Goal: Navigation & Orientation: Find specific page/section

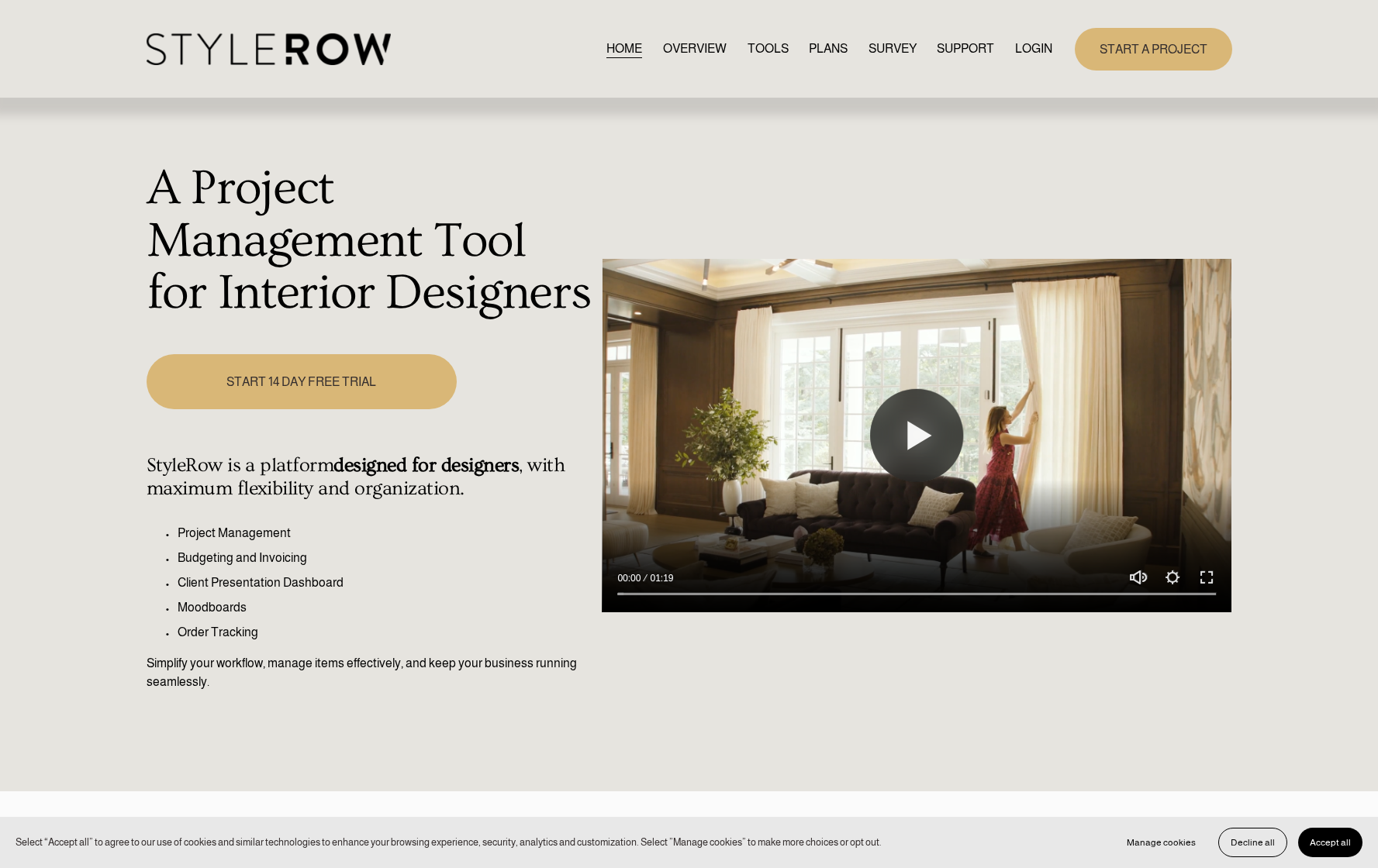
click at [1036, 41] on link "LOGIN" at bounding box center [1033, 49] width 37 height 21
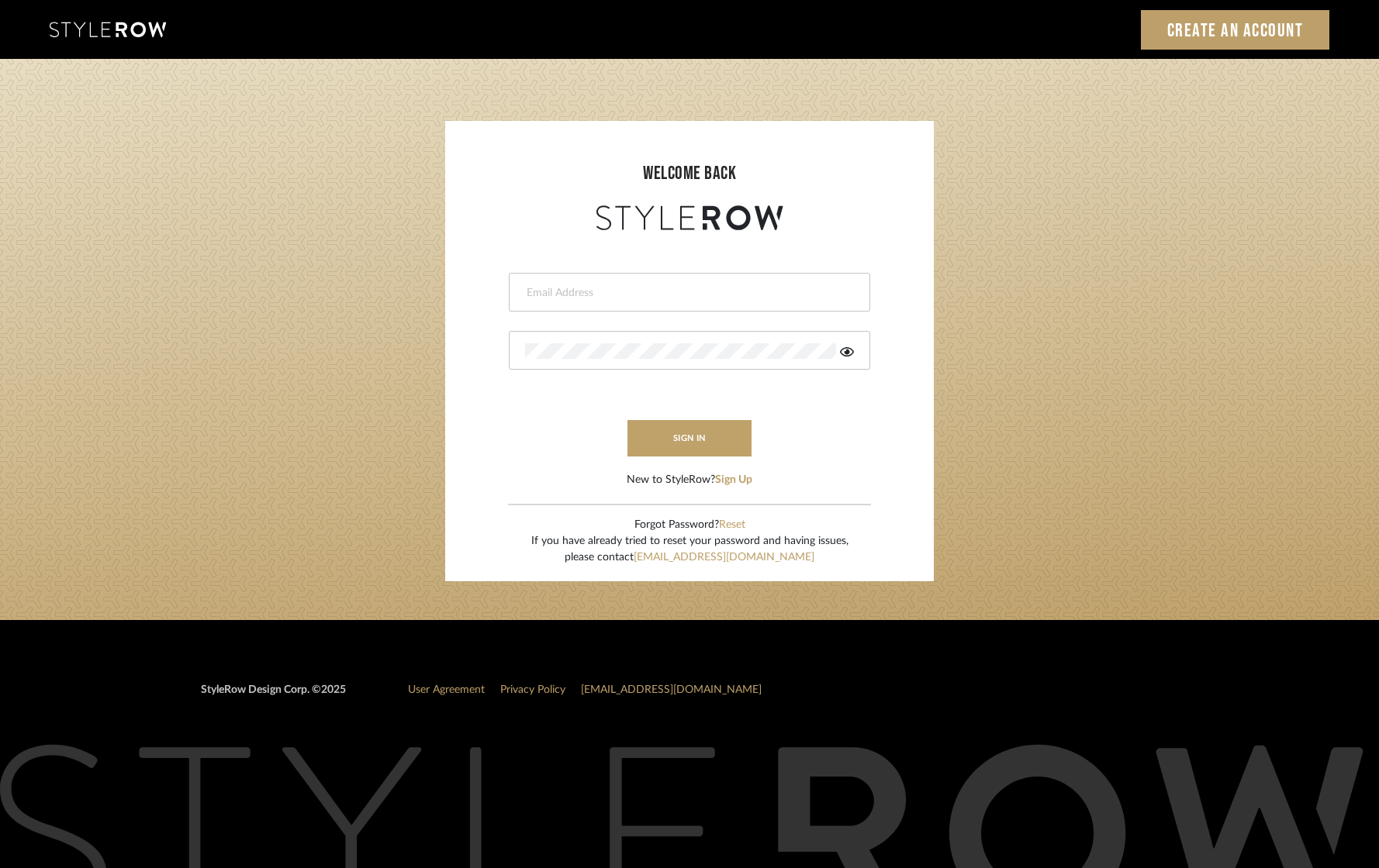
click at [572, 290] on input "email" at bounding box center [688, 293] width 325 height 15
type input "[EMAIL_ADDRESS][DOMAIN_NAME]"
click at [680, 425] on button "sign in" at bounding box center [689, 438] width 124 height 36
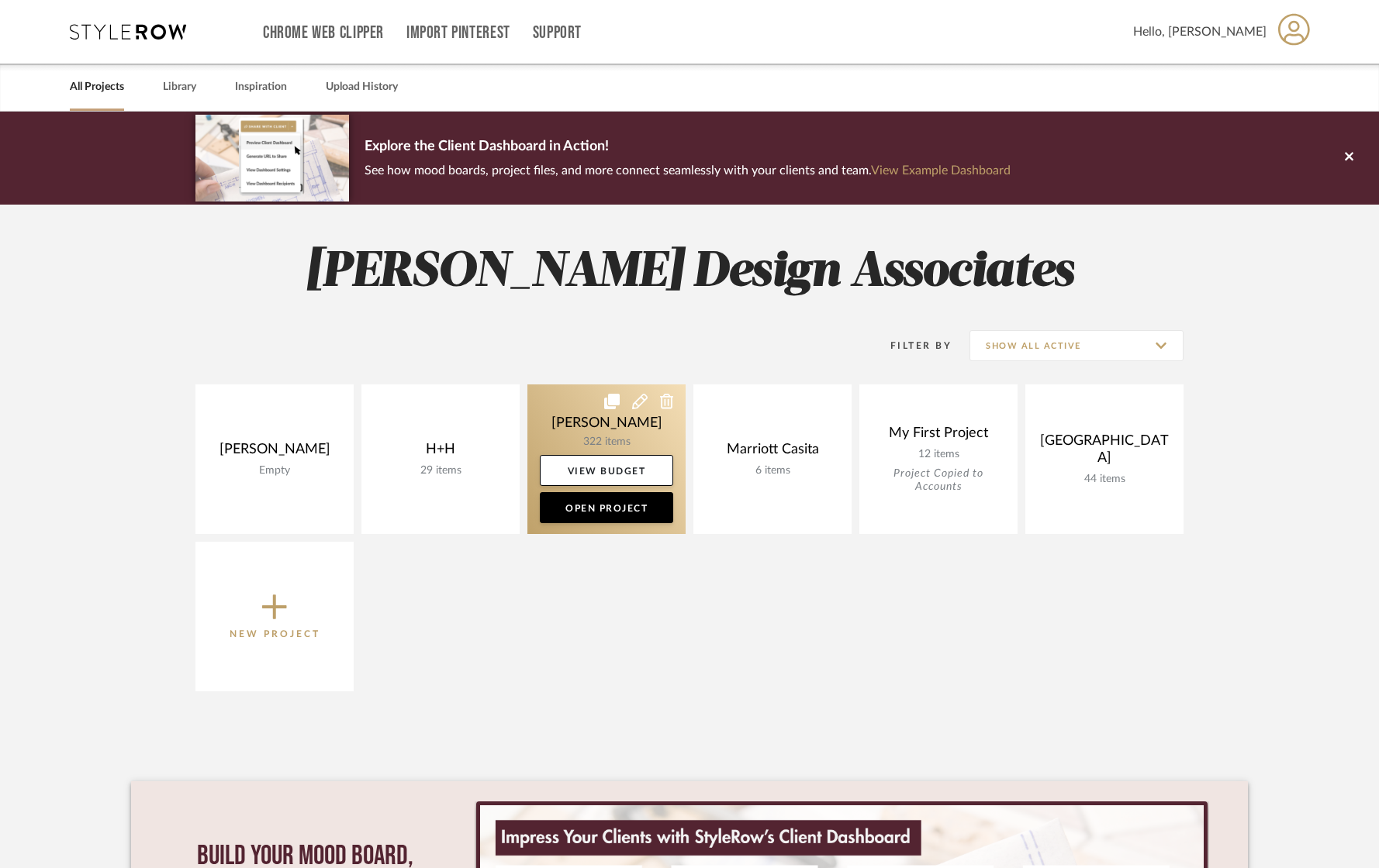
click at [577, 428] on link at bounding box center [606, 460] width 158 height 150
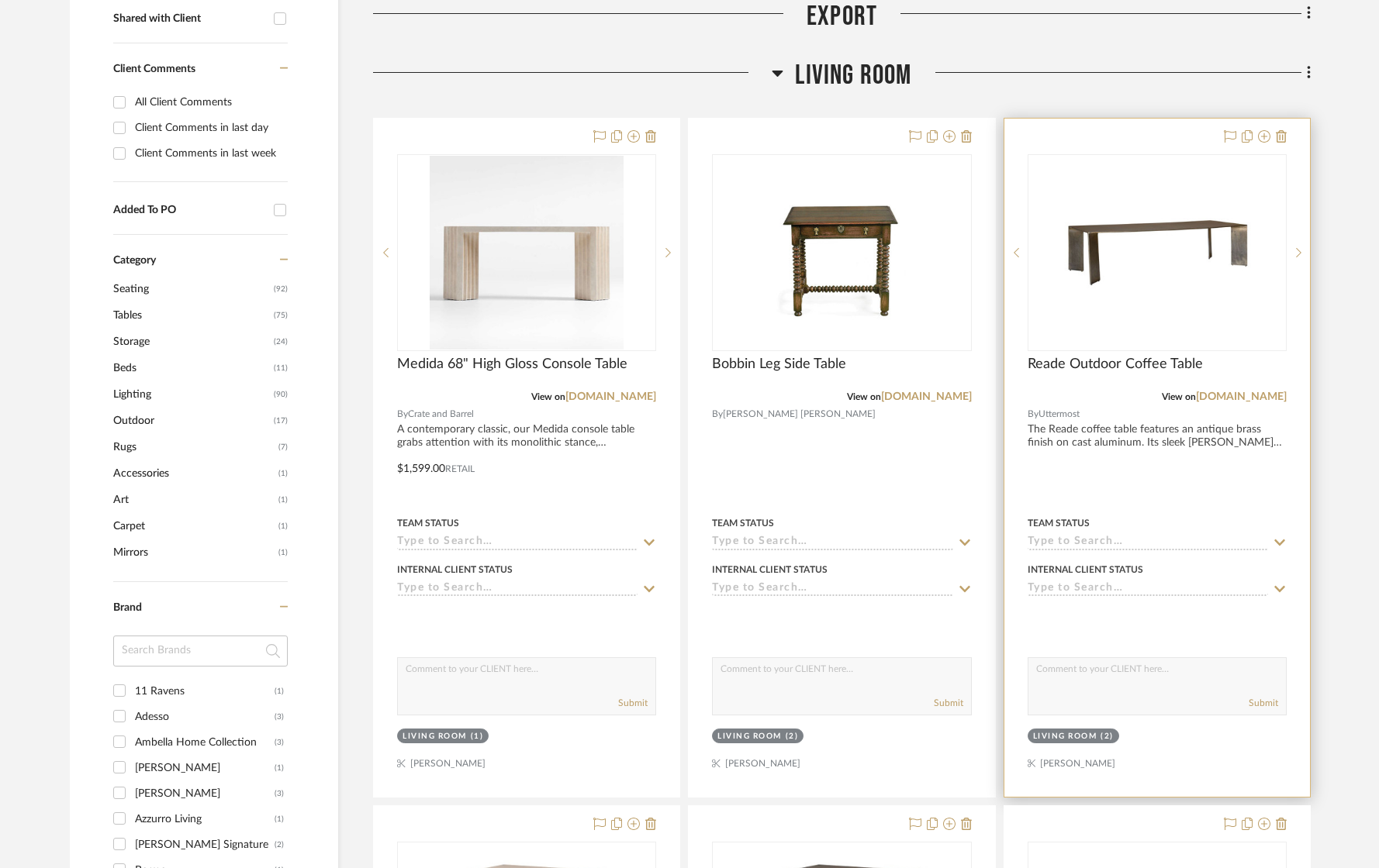
scroll to position [623, 0]
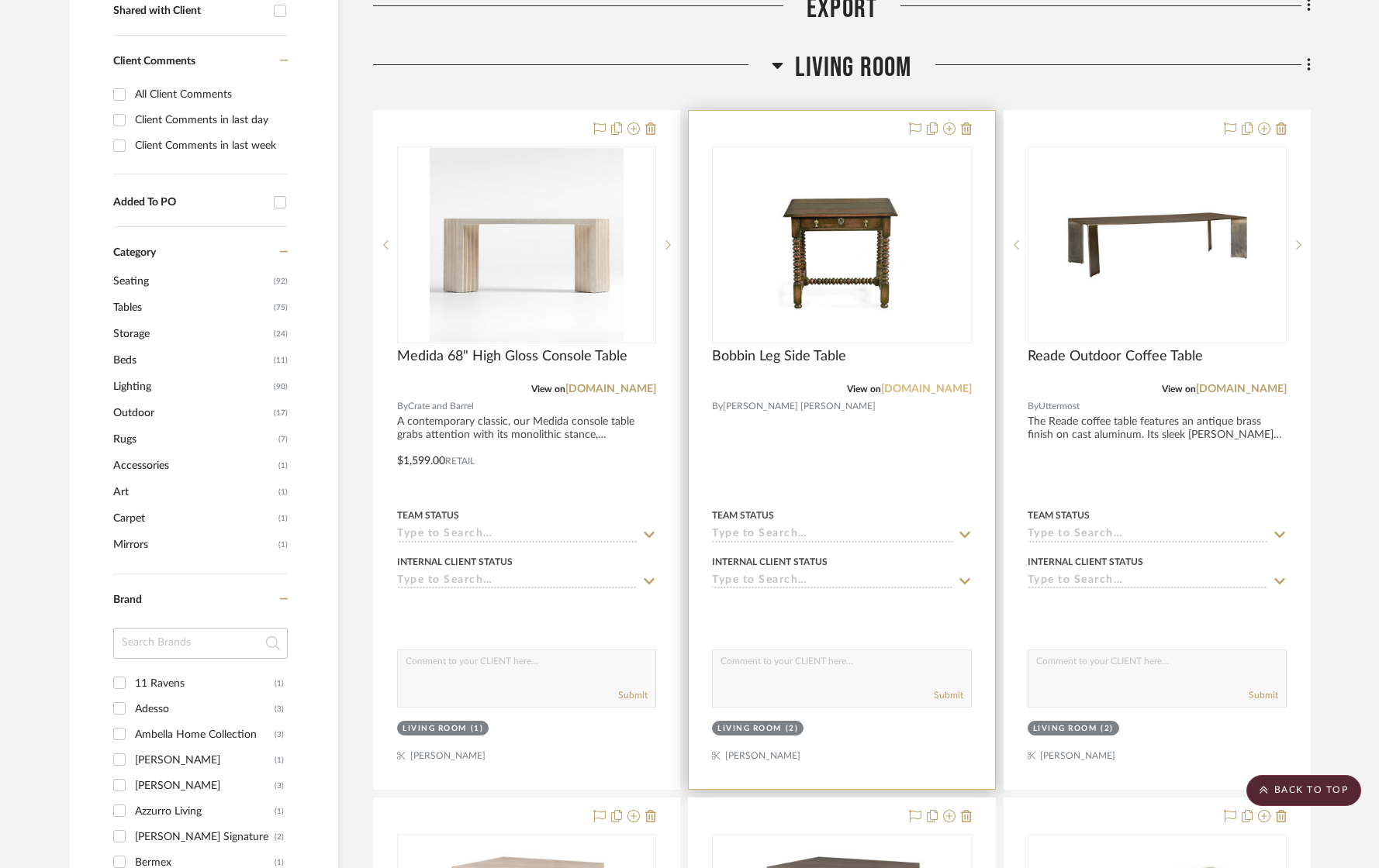
click at [902, 393] on link "[DOMAIN_NAME]" at bounding box center [926, 389] width 90 height 11
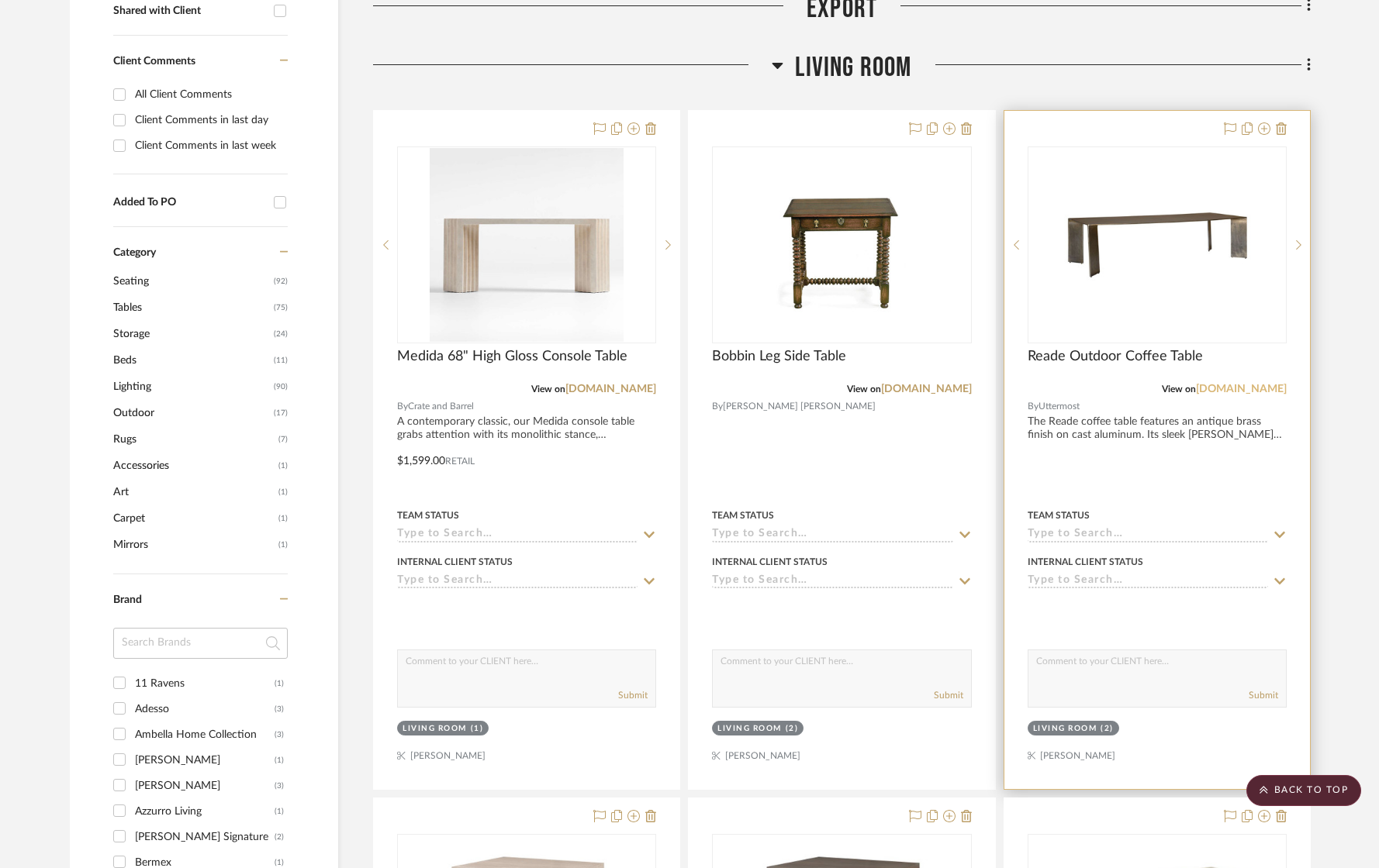
click at [1255, 390] on link "[DOMAIN_NAME]" at bounding box center [1241, 389] width 90 height 11
